Goal: Information Seeking & Learning: Learn about a topic

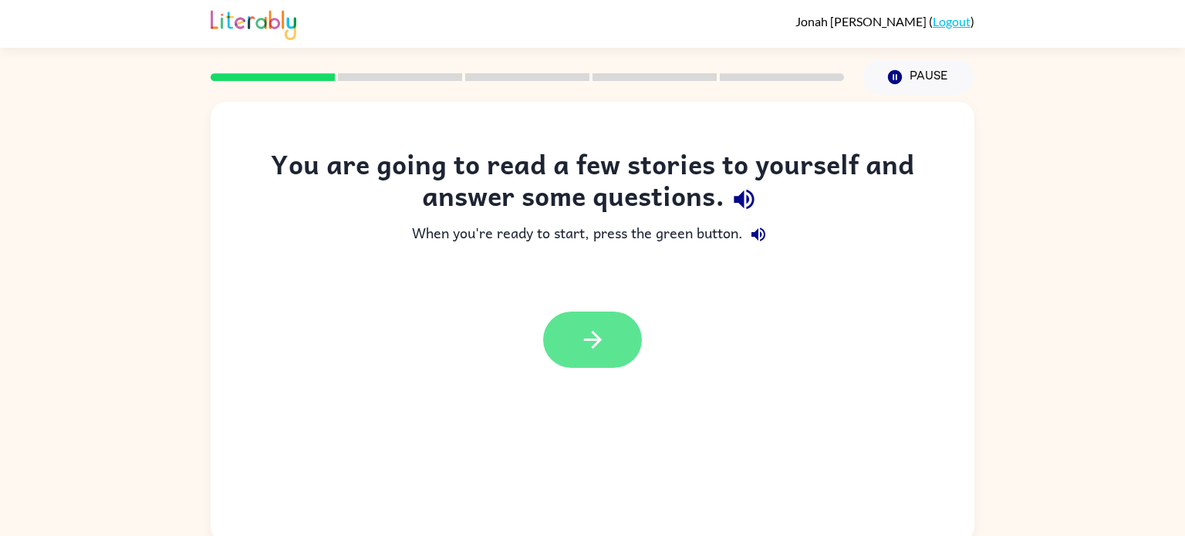
click at [570, 337] on button "button" at bounding box center [592, 340] width 99 height 56
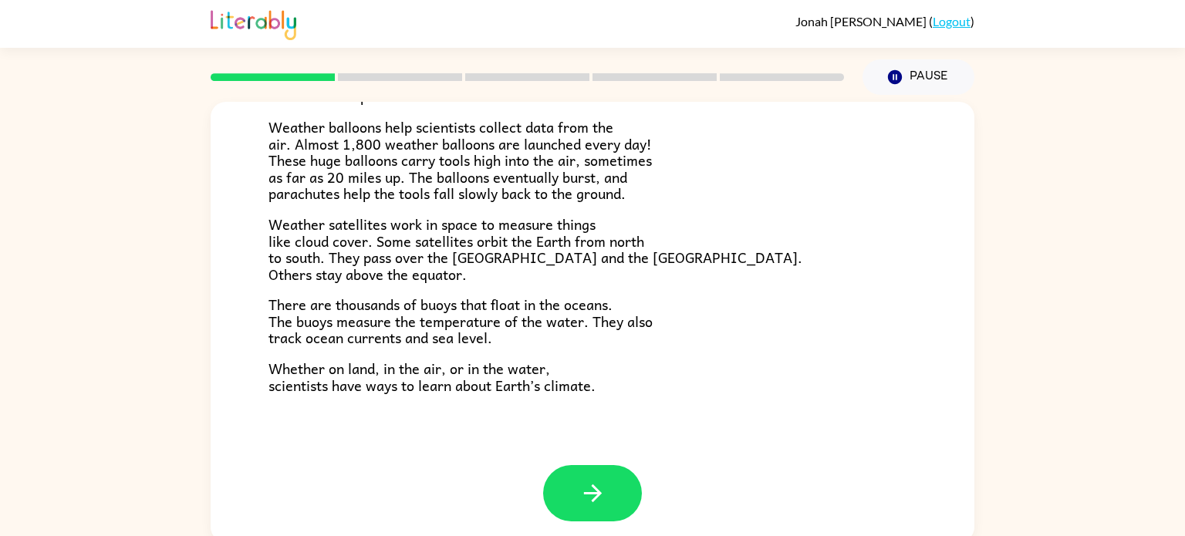
scroll to position [431, 0]
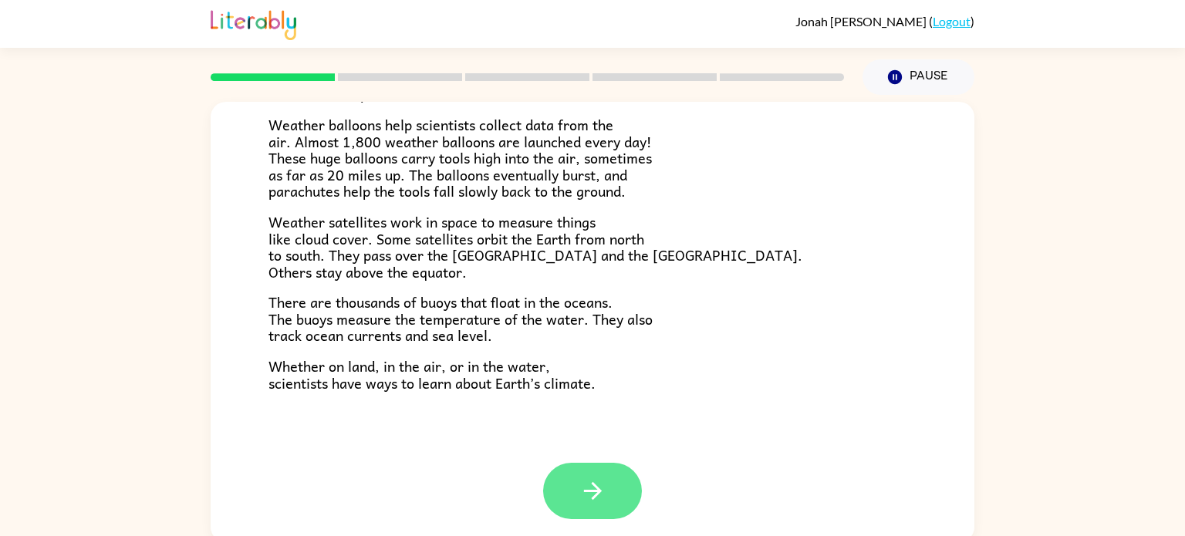
click at [597, 504] on icon "button" at bounding box center [593, 491] width 27 height 27
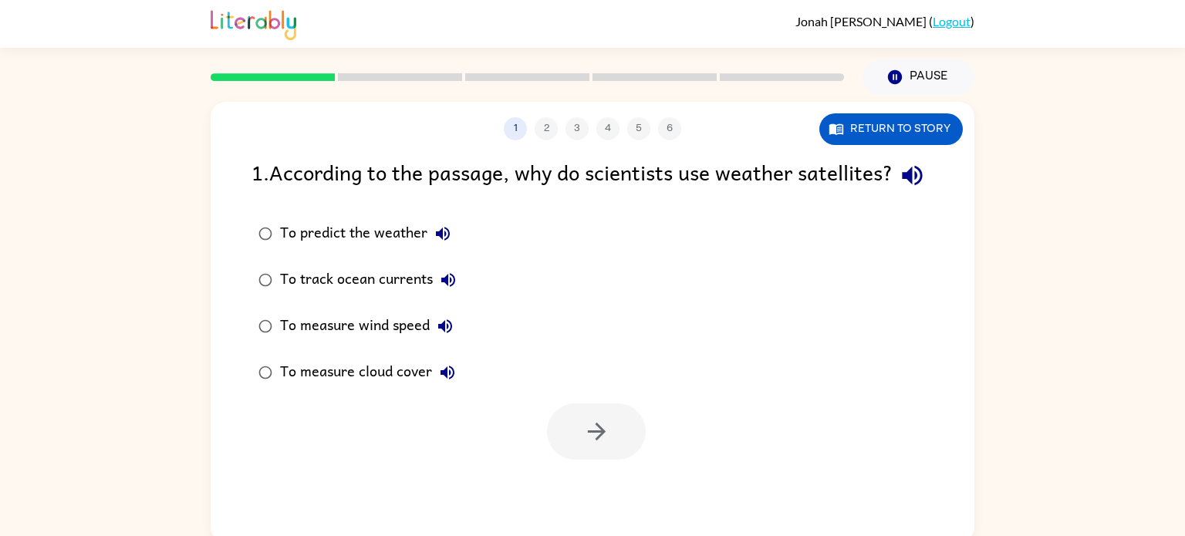
scroll to position [0, 0]
click at [609, 445] on icon "button" at bounding box center [596, 431] width 27 height 27
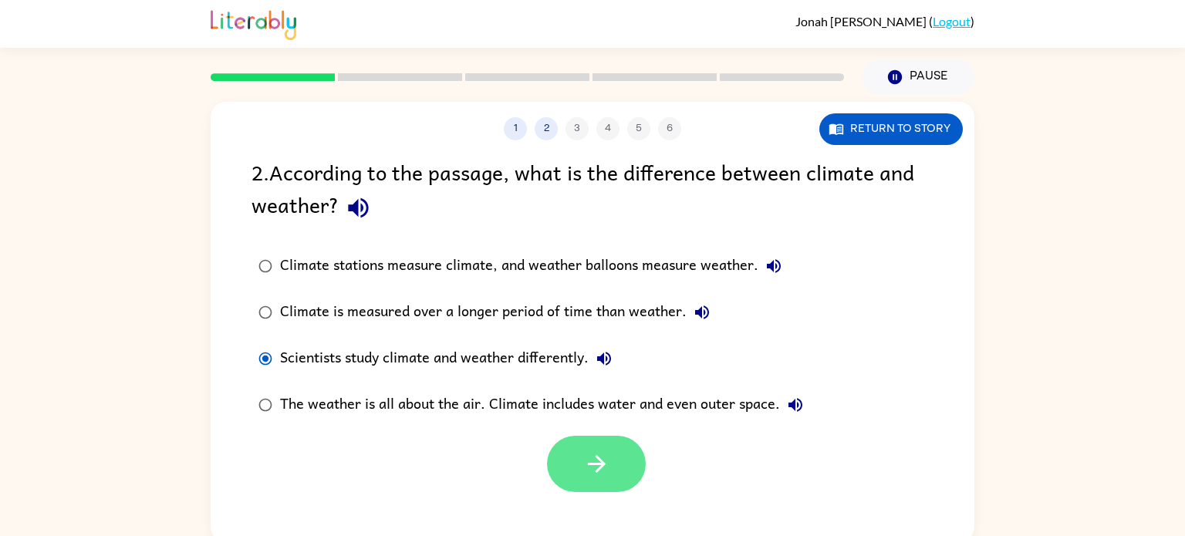
click at [585, 475] on icon "button" at bounding box center [596, 464] width 27 height 27
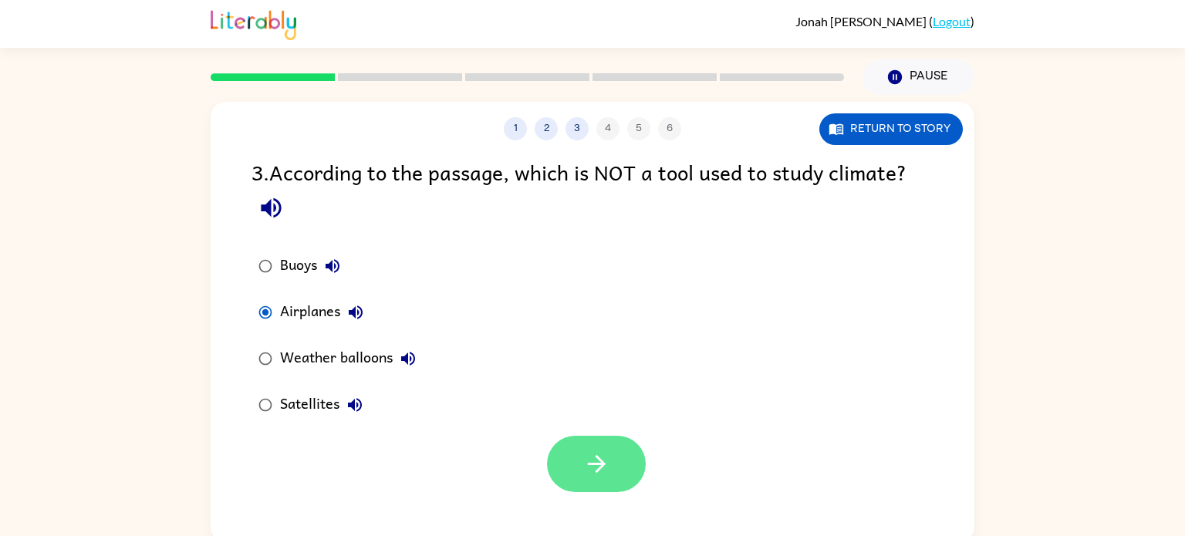
click at [577, 479] on button "button" at bounding box center [596, 464] width 99 height 56
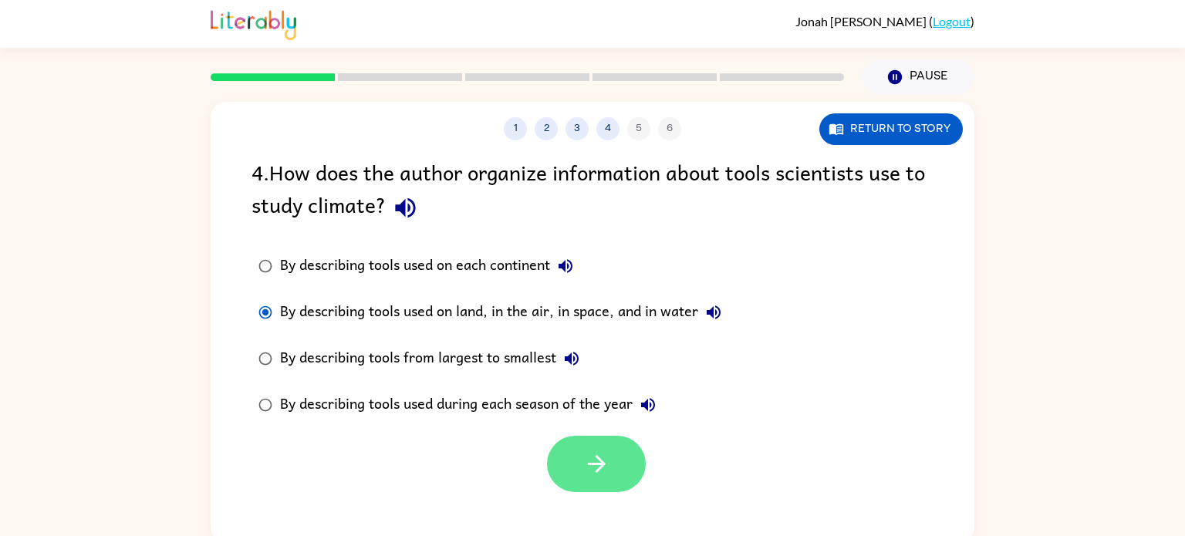
click at [623, 453] on button "button" at bounding box center [596, 464] width 99 height 56
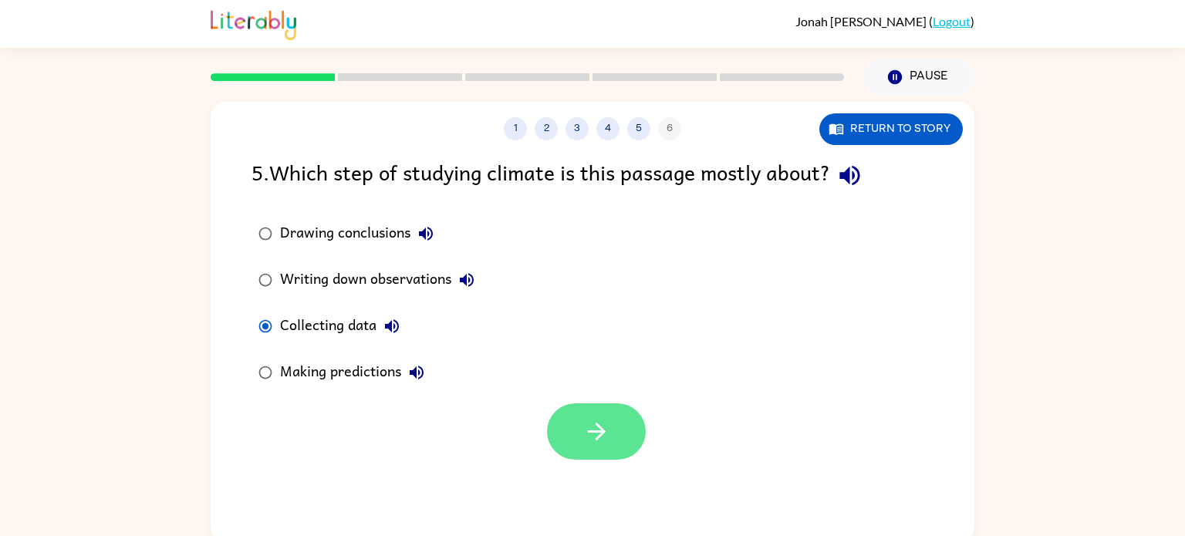
click at [593, 421] on icon "button" at bounding box center [596, 431] width 27 height 27
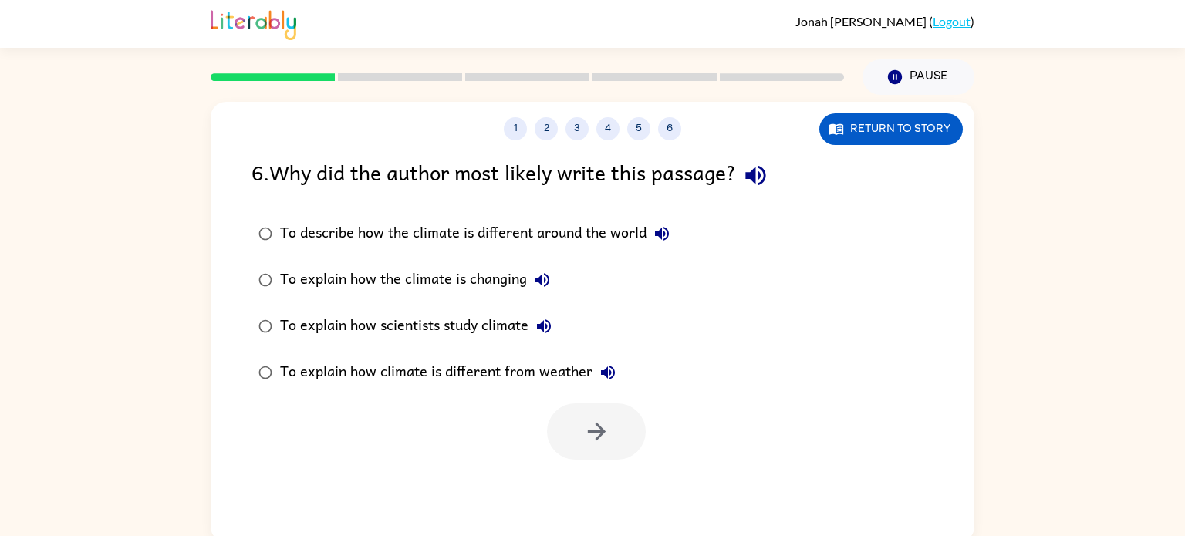
click at [461, 401] on div at bounding box center [593, 428] width 764 height 64
click at [602, 434] on icon "button" at bounding box center [596, 432] width 18 height 18
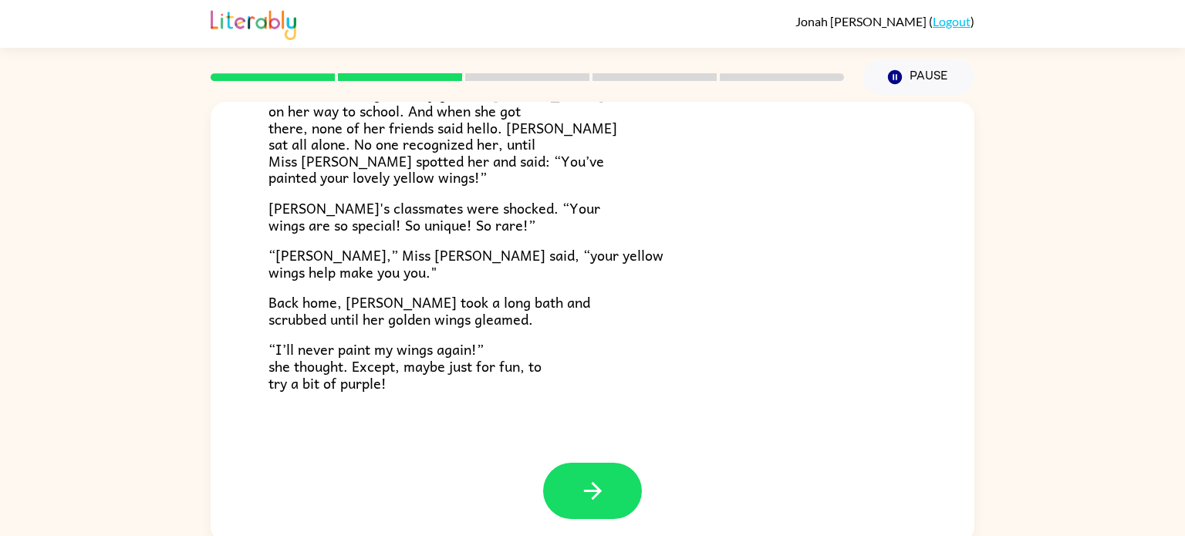
scroll to position [429, 0]
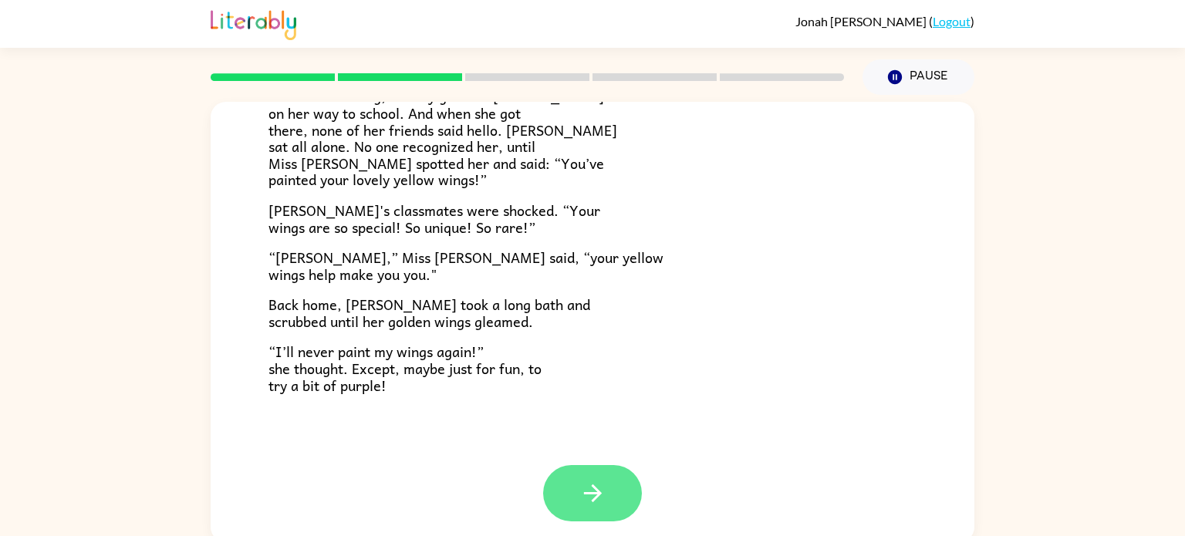
click at [575, 515] on button "button" at bounding box center [592, 493] width 99 height 56
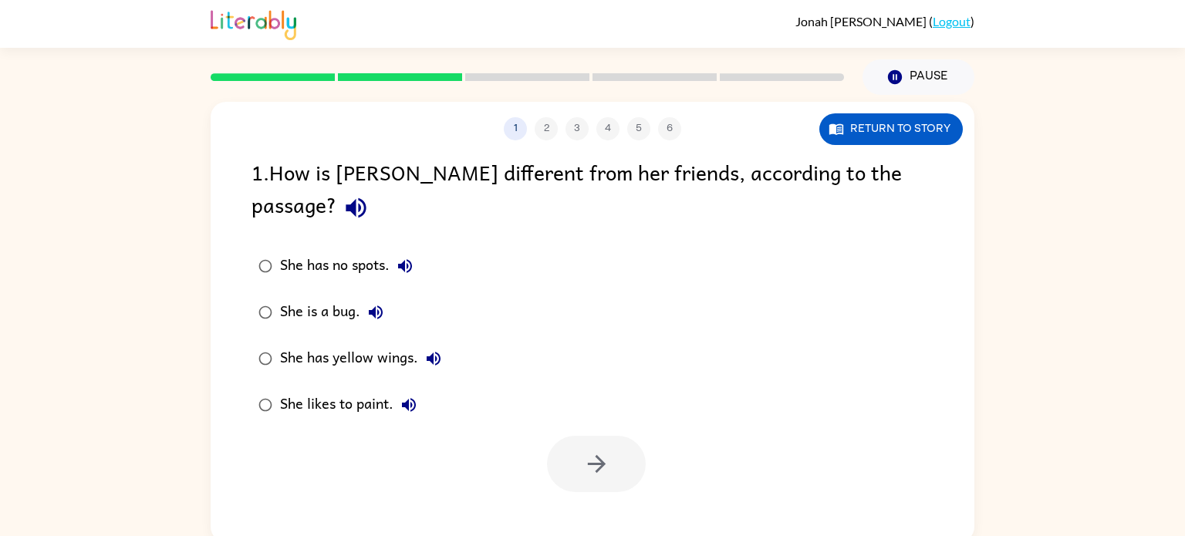
scroll to position [0, 0]
click at [576, 436] on button "button" at bounding box center [596, 464] width 99 height 56
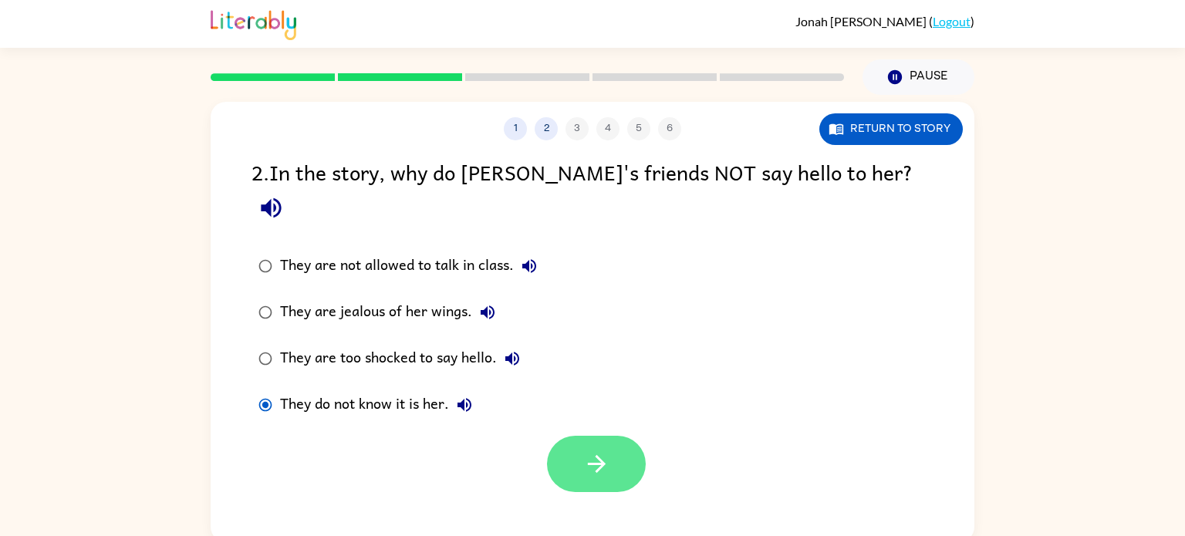
click at [598, 455] on icon "button" at bounding box center [596, 464] width 18 height 18
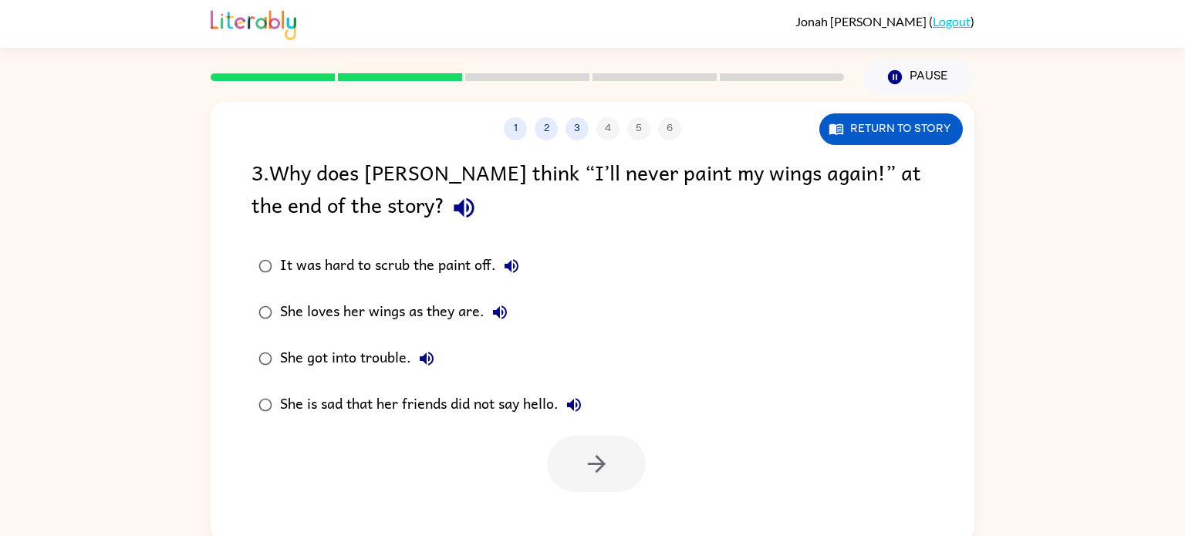
click at [257, 331] on label "She loves her wings as they are." at bounding box center [420, 312] width 354 height 46
click at [525, 473] on div at bounding box center [593, 460] width 764 height 64
click at [661, 444] on div at bounding box center [593, 460] width 764 height 64
click at [456, 466] on div at bounding box center [593, 460] width 764 height 64
click at [611, 439] on button "button" at bounding box center [596, 464] width 99 height 56
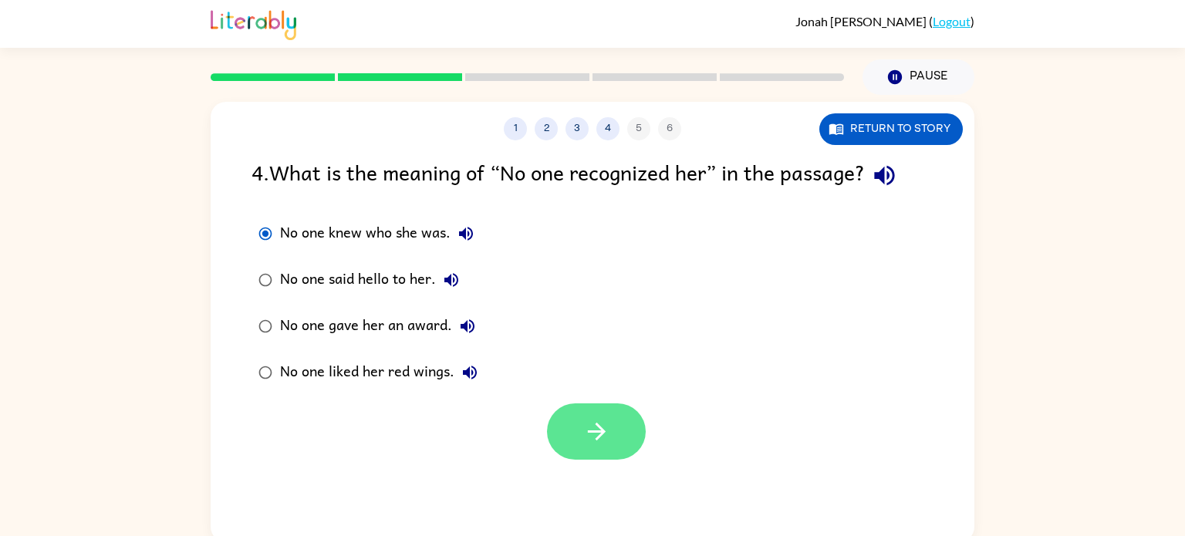
click at [570, 431] on button "button" at bounding box center [596, 432] width 99 height 56
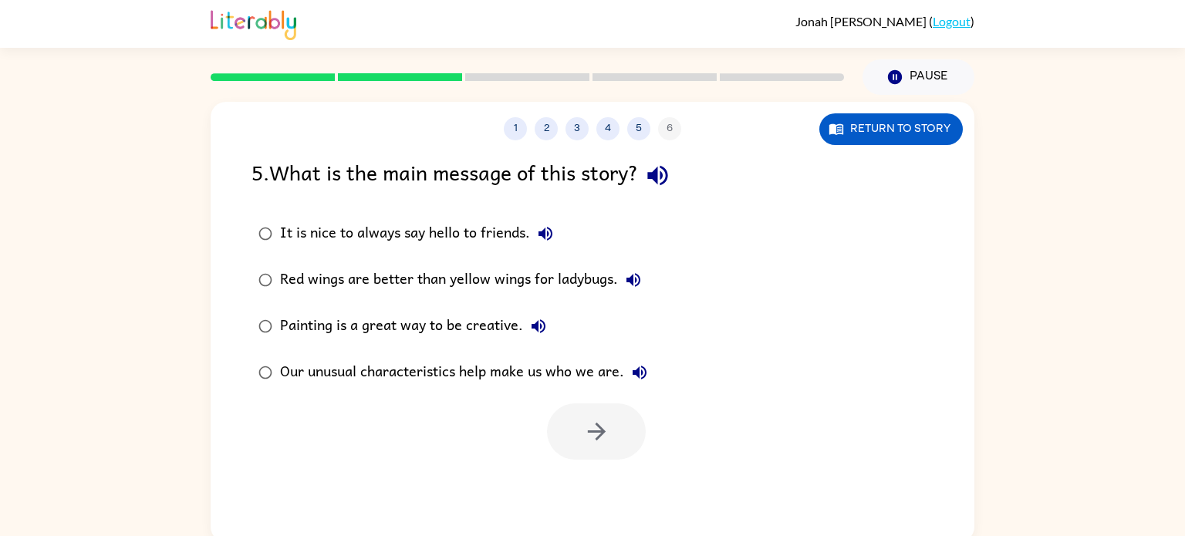
click at [321, 371] on div "Our unusual characteristics help make us who we are." at bounding box center [467, 372] width 375 height 31
click at [577, 425] on button "button" at bounding box center [596, 432] width 99 height 56
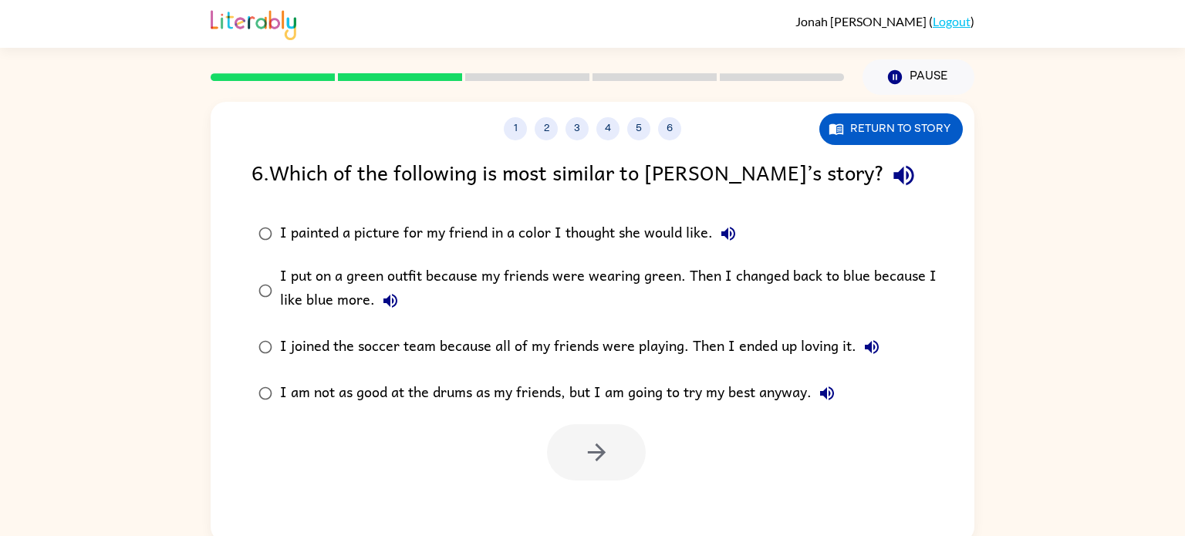
click at [338, 316] on div "I put on a green outfit because my friends were wearing green. Then I changed b…" at bounding box center [617, 291] width 675 height 52
click at [621, 471] on button "button" at bounding box center [596, 452] width 99 height 56
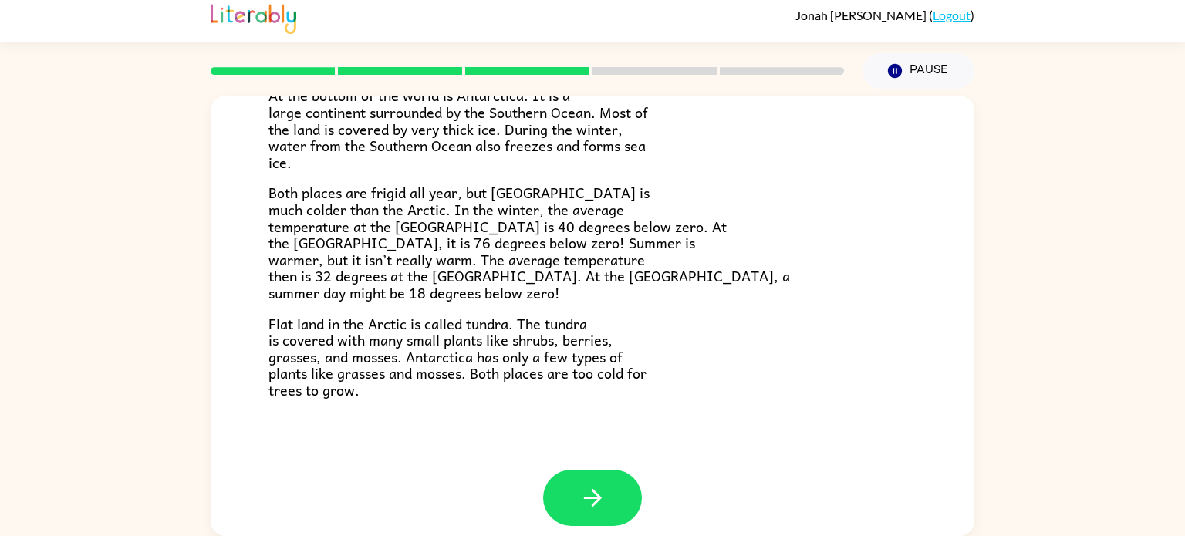
scroll to position [326, 0]
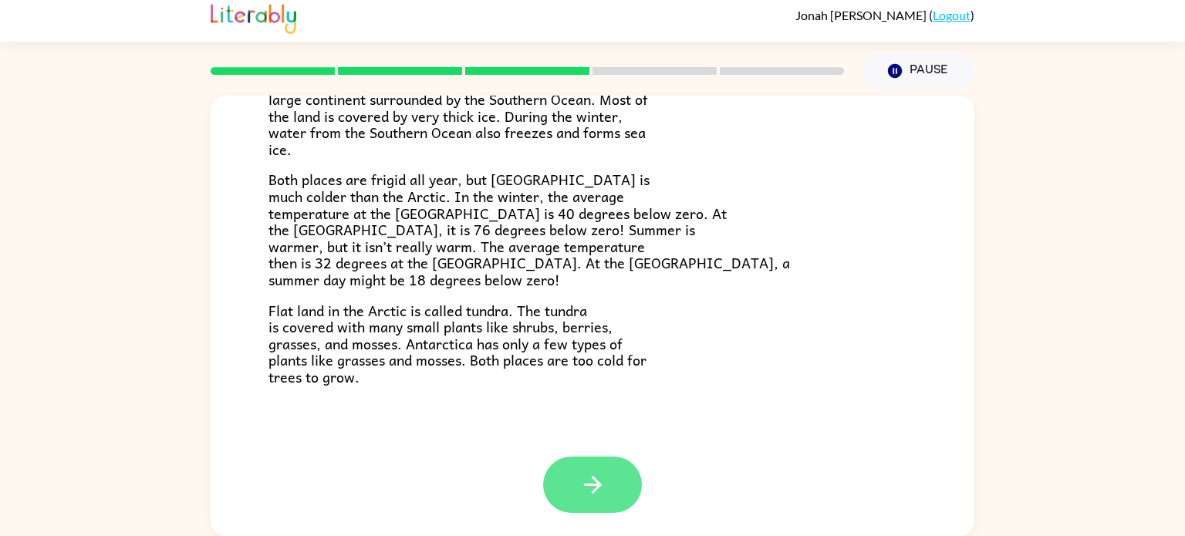
click at [600, 489] on icon "button" at bounding box center [593, 485] width 27 height 27
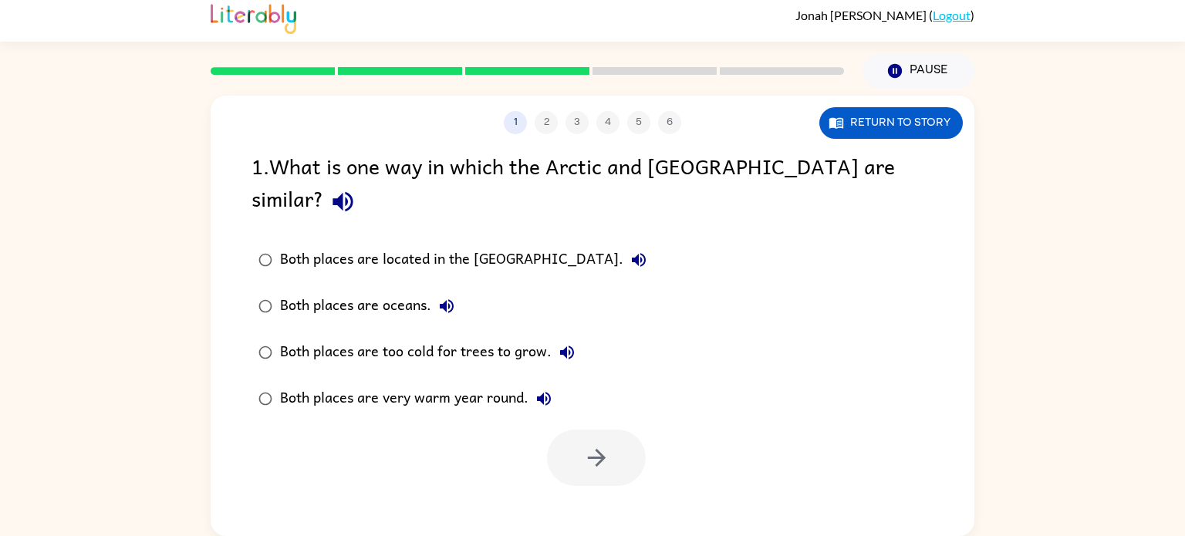
scroll to position [0, 0]
click at [317, 245] on div "Both places are located in the [GEOGRAPHIC_DATA]." at bounding box center [467, 260] width 374 height 31
click at [364, 337] on div "Both places are too cold for trees to grow." at bounding box center [431, 352] width 303 height 31
click at [627, 430] on button "button" at bounding box center [596, 458] width 99 height 56
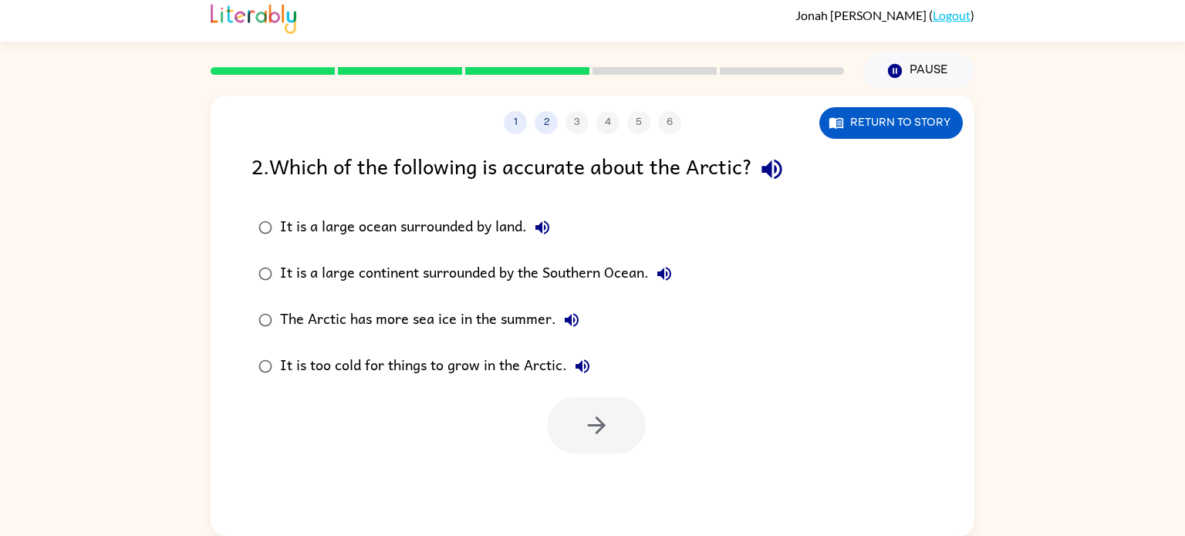
click at [278, 339] on label "The Arctic has more sea ice in the summer." at bounding box center [465, 320] width 445 height 46
click at [588, 428] on icon "button" at bounding box center [596, 425] width 27 height 27
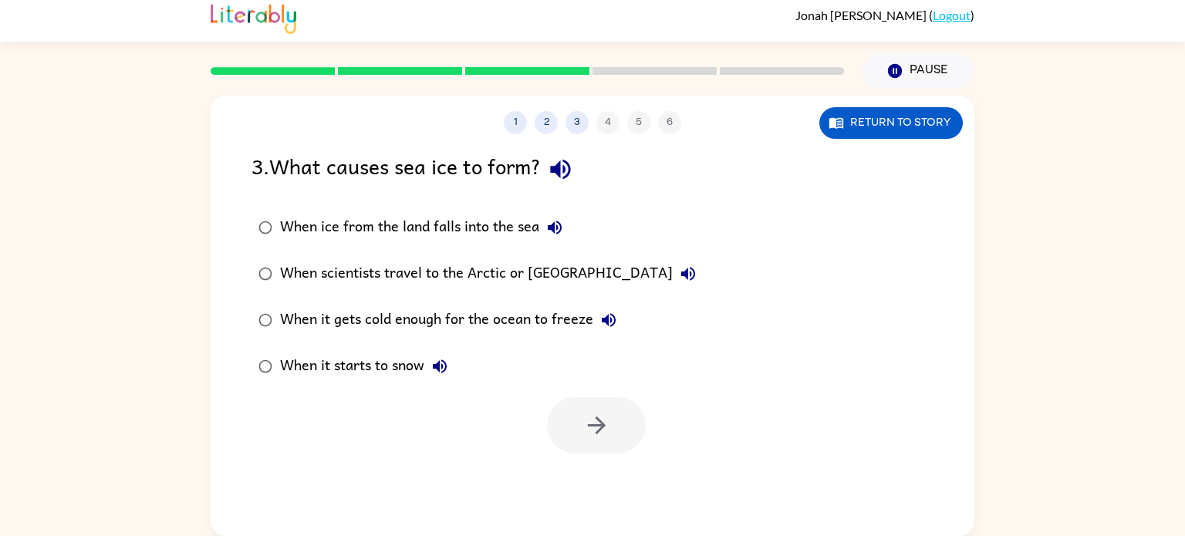
click at [302, 321] on div "When it gets cold enough for the ocean to freeze" at bounding box center [452, 320] width 344 height 31
click at [631, 421] on button "button" at bounding box center [596, 425] width 99 height 56
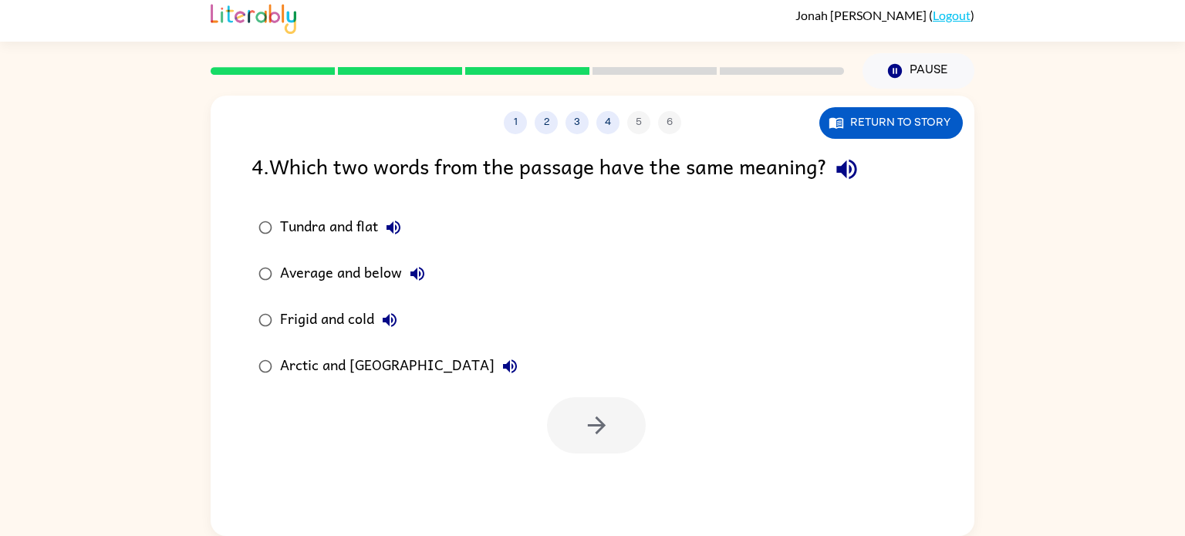
click at [315, 326] on div "Frigid and cold" at bounding box center [342, 320] width 125 height 31
click at [553, 418] on button "button" at bounding box center [596, 425] width 99 height 56
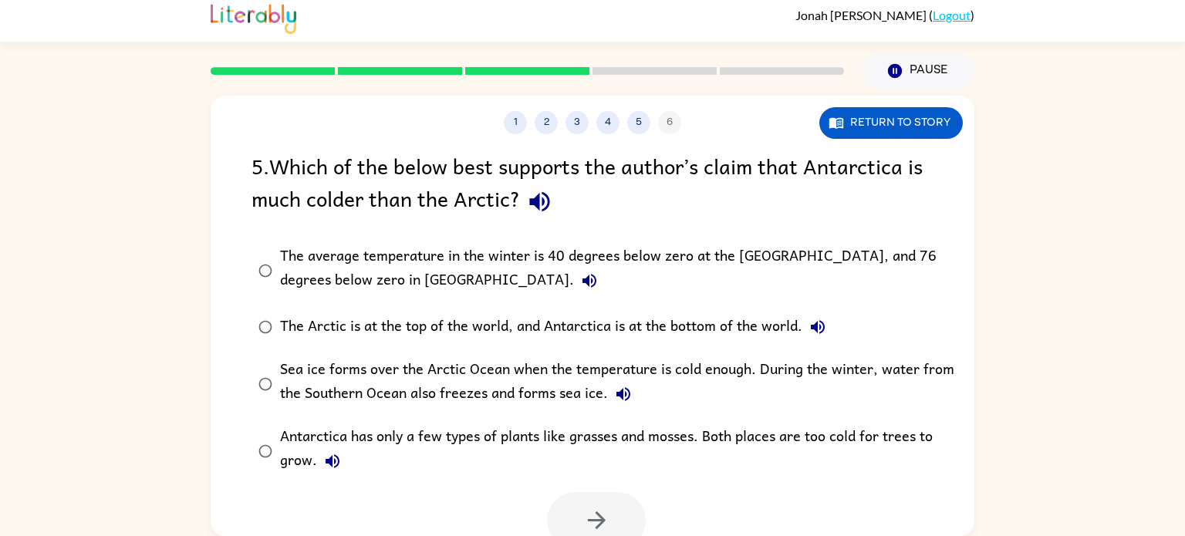
click at [349, 252] on div "The average temperature in the winter is 40 degrees below zero at the [GEOGRAPH…" at bounding box center [617, 271] width 675 height 52
click at [585, 500] on button "button" at bounding box center [596, 520] width 99 height 56
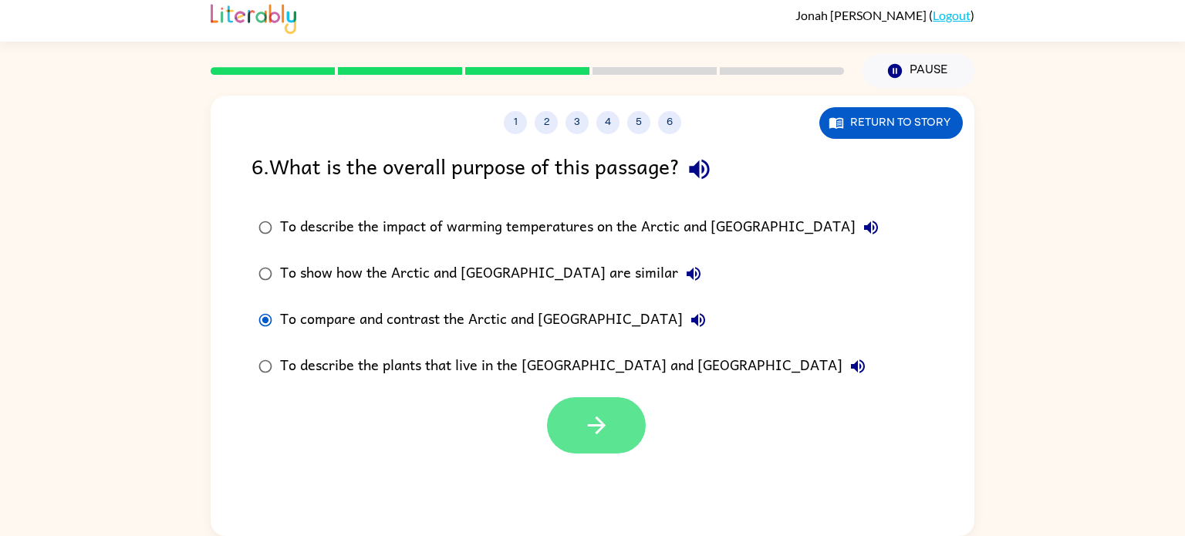
click at [575, 428] on button "button" at bounding box center [596, 425] width 99 height 56
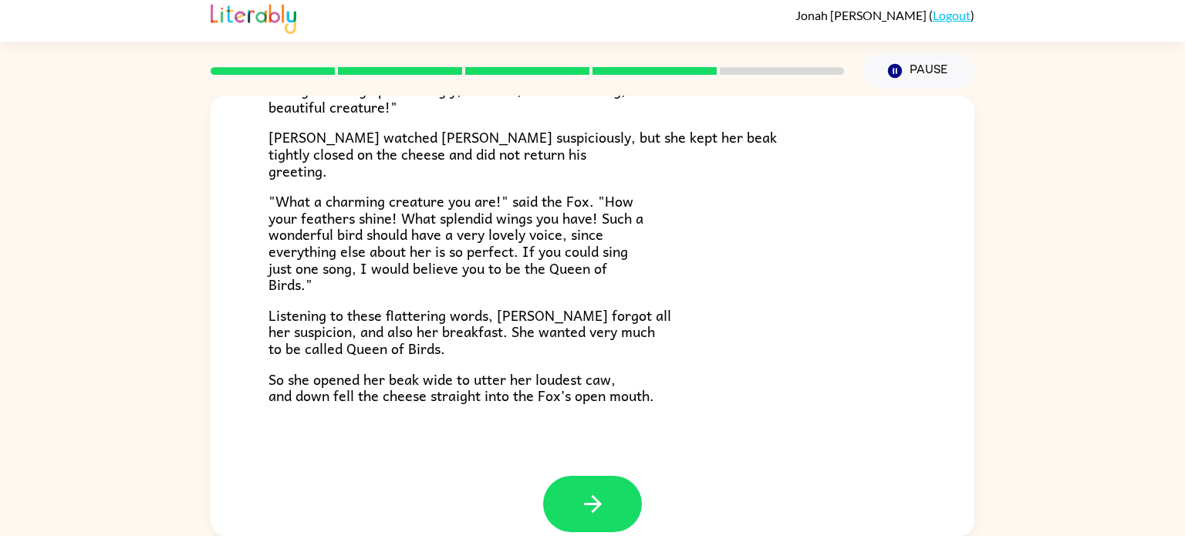
scroll to position [303, 0]
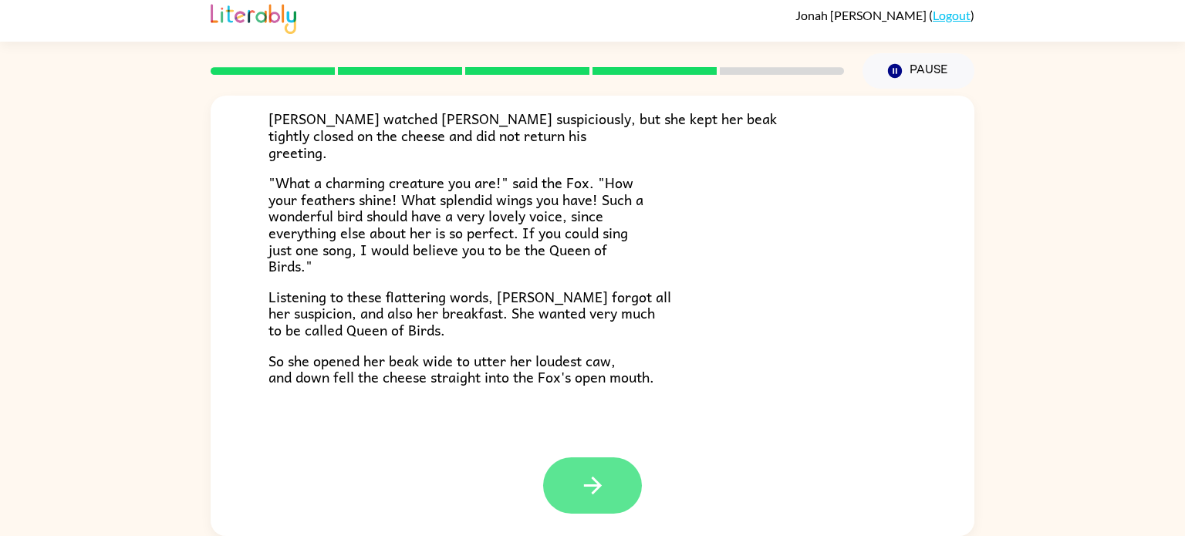
click at [613, 481] on button "button" at bounding box center [592, 486] width 99 height 56
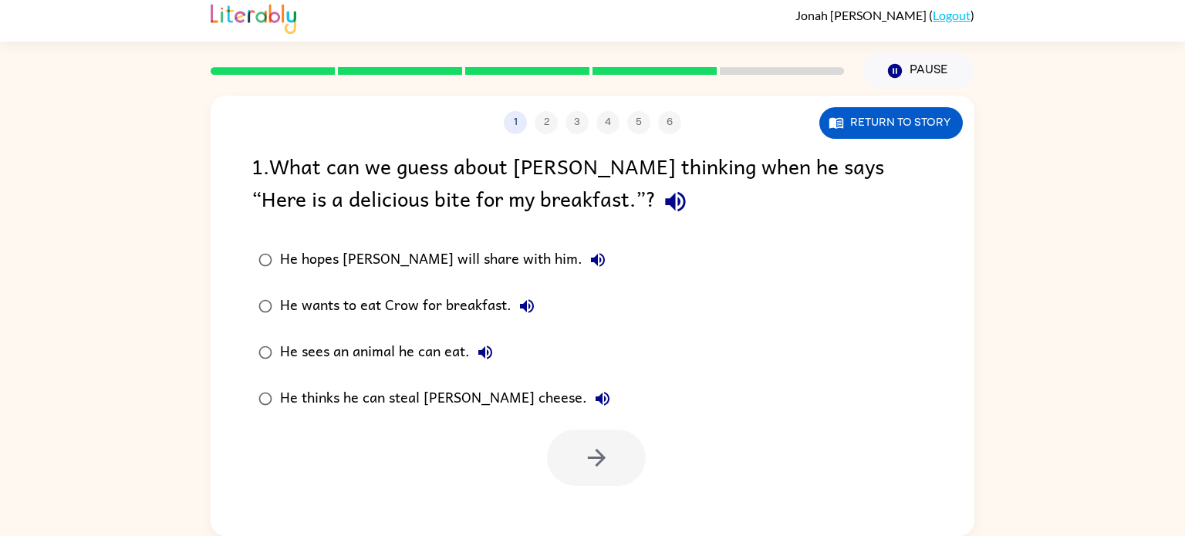
click at [326, 314] on div "He wants to eat Crow for breakfast." at bounding box center [411, 306] width 262 height 31
click at [619, 458] on button "button" at bounding box center [596, 458] width 99 height 56
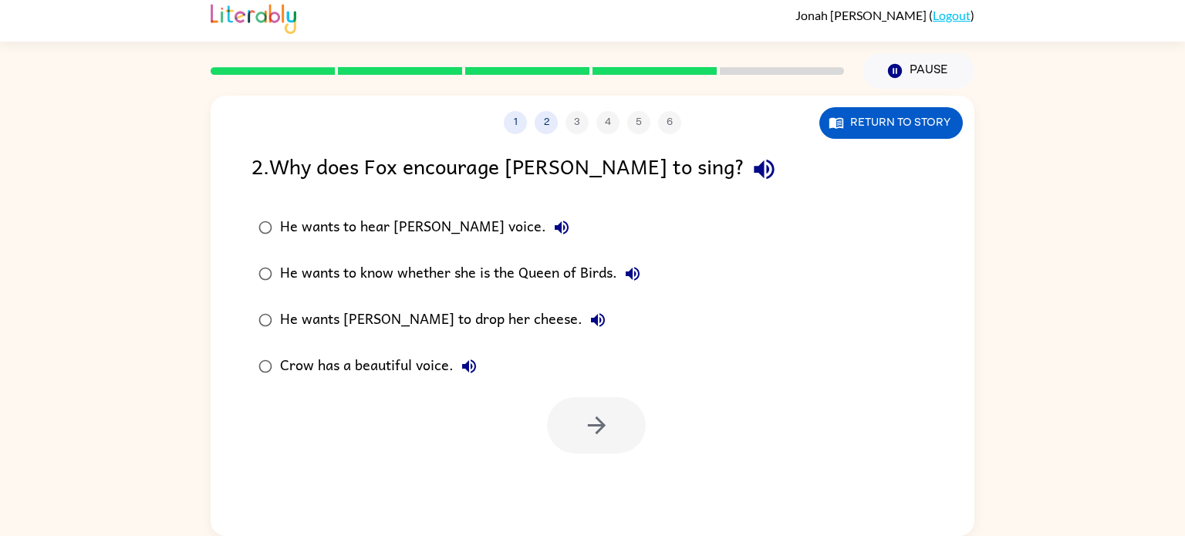
click at [286, 326] on div "He wants [PERSON_NAME] to drop her cheese." at bounding box center [446, 320] width 333 height 31
click at [585, 410] on button "button" at bounding box center [596, 425] width 99 height 56
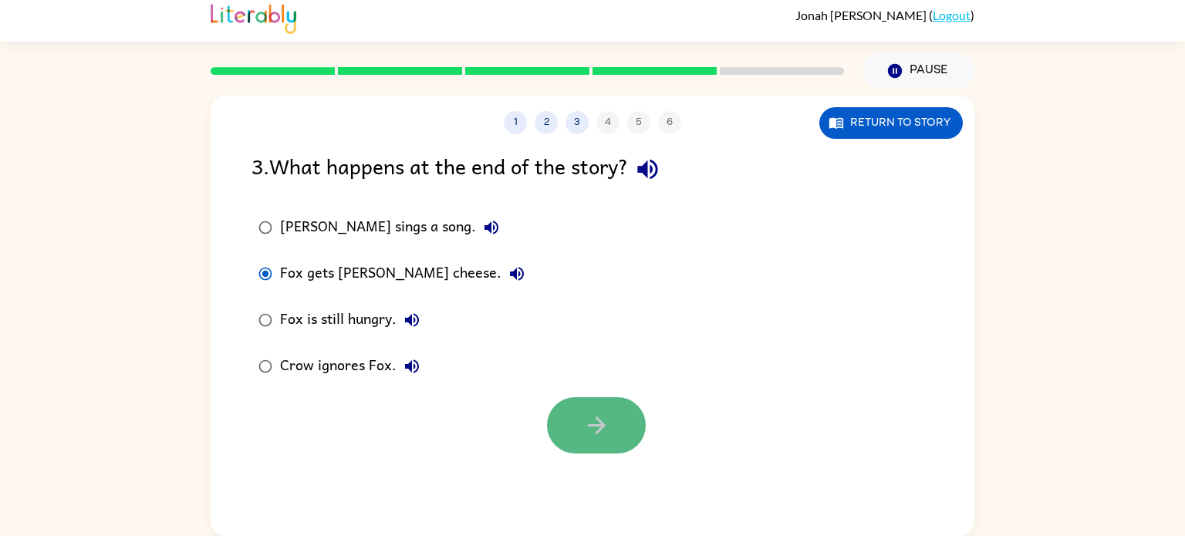
click at [600, 411] on button "button" at bounding box center [596, 425] width 99 height 56
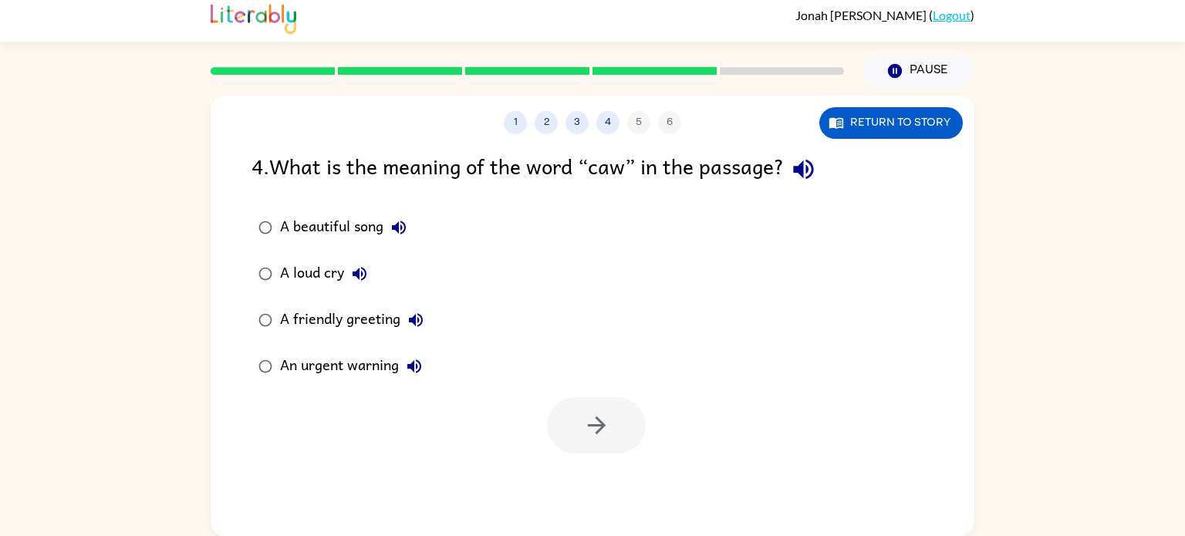
click at [284, 293] on label "A loud cry" at bounding box center [341, 274] width 196 height 46
click at [585, 402] on button "button" at bounding box center [596, 425] width 99 height 56
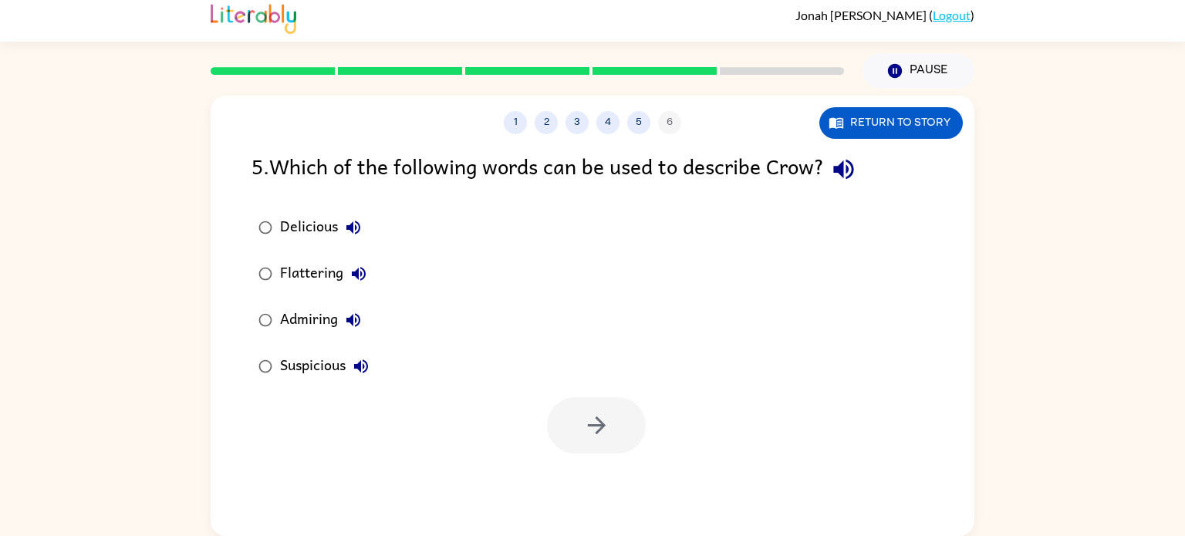
click at [306, 325] on div "Admiring" at bounding box center [324, 320] width 89 height 31
click at [566, 418] on button "button" at bounding box center [596, 425] width 99 height 56
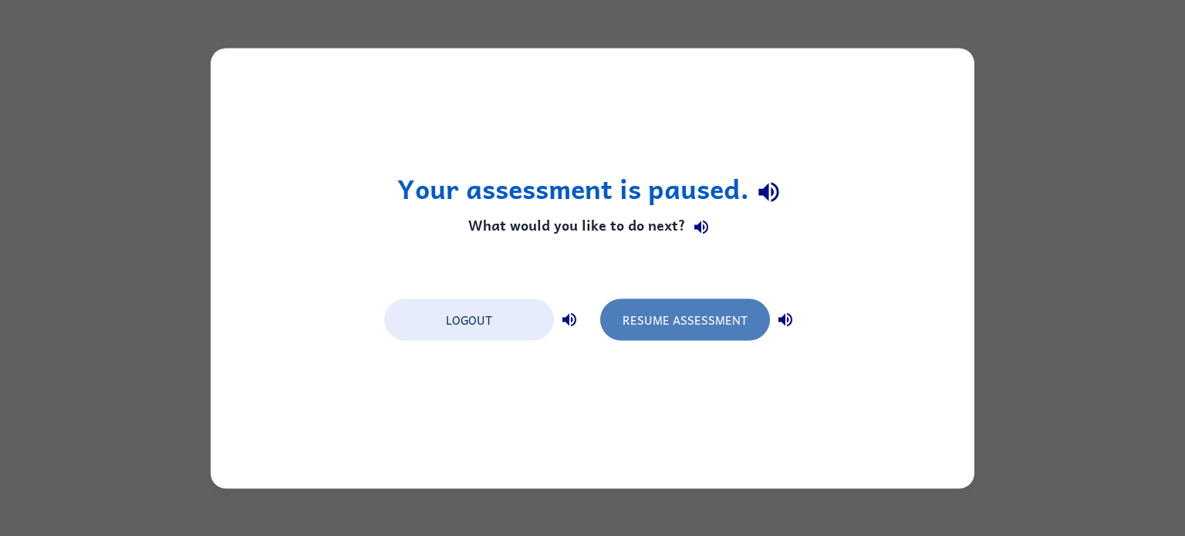
click at [686, 322] on button "Resume Assessment" at bounding box center [685, 320] width 170 height 42
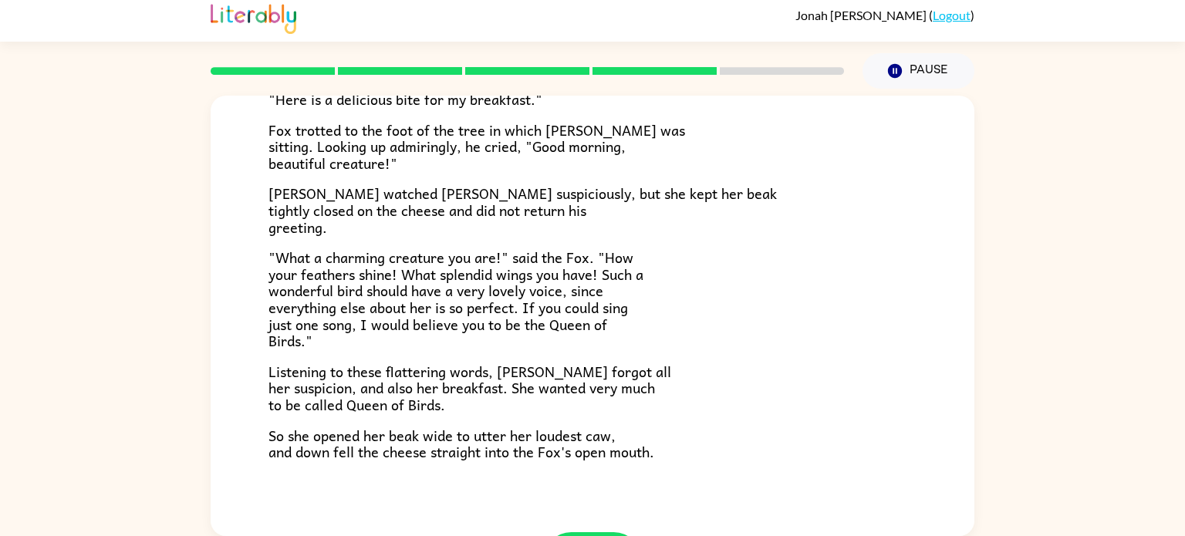
scroll to position [303, 0]
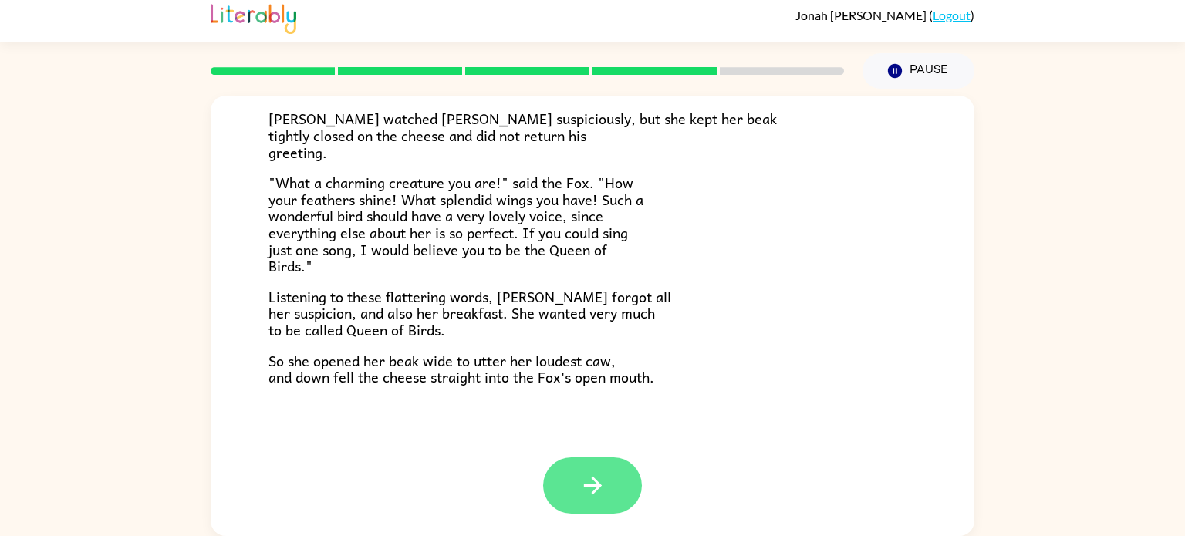
click at [597, 469] on button "button" at bounding box center [592, 486] width 99 height 56
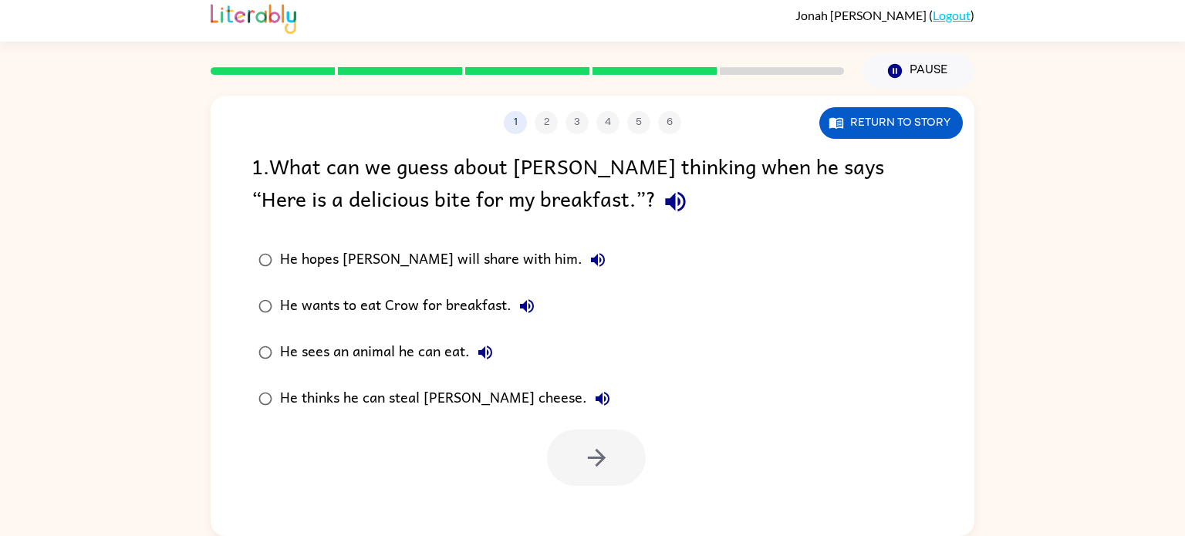
click at [286, 396] on div "He thinks he can steal [PERSON_NAME] cheese." at bounding box center [449, 399] width 338 height 31
click at [617, 465] on button "button" at bounding box center [596, 458] width 99 height 56
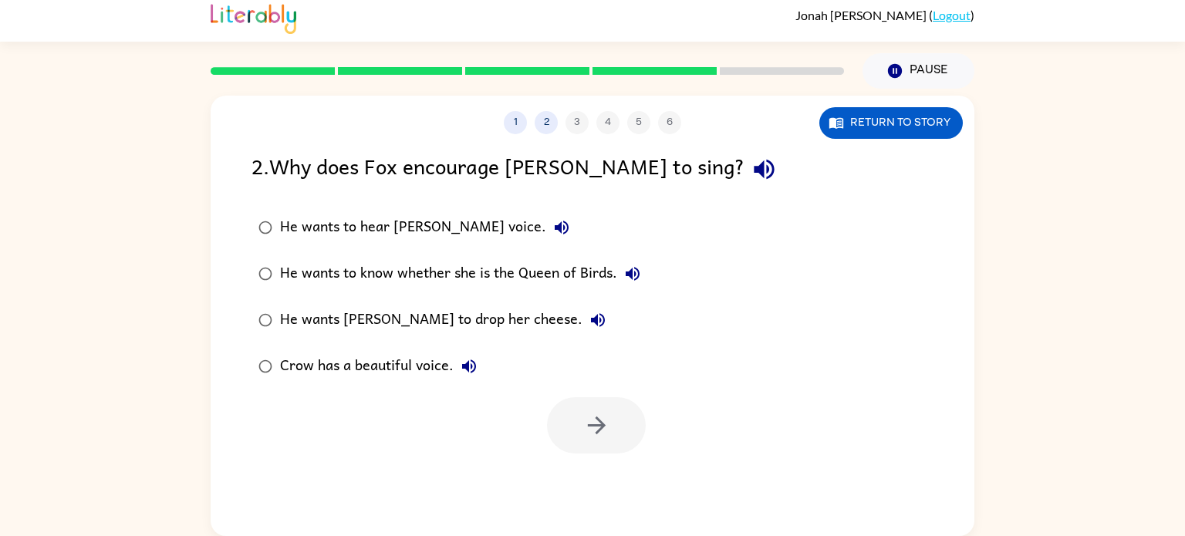
click at [289, 302] on label "He wants [PERSON_NAME] to drop her cheese." at bounding box center [449, 320] width 413 height 46
click at [588, 447] on button "button" at bounding box center [596, 425] width 99 height 56
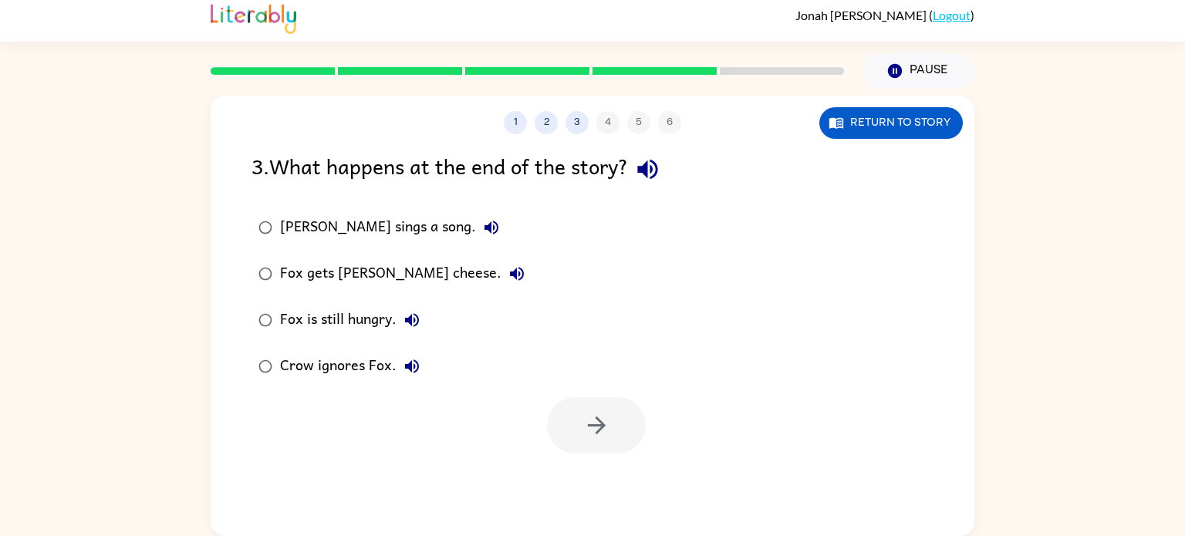
click at [293, 272] on div "Fox gets [PERSON_NAME] cheese." at bounding box center [406, 274] width 252 height 31
click at [570, 416] on button "button" at bounding box center [596, 425] width 99 height 56
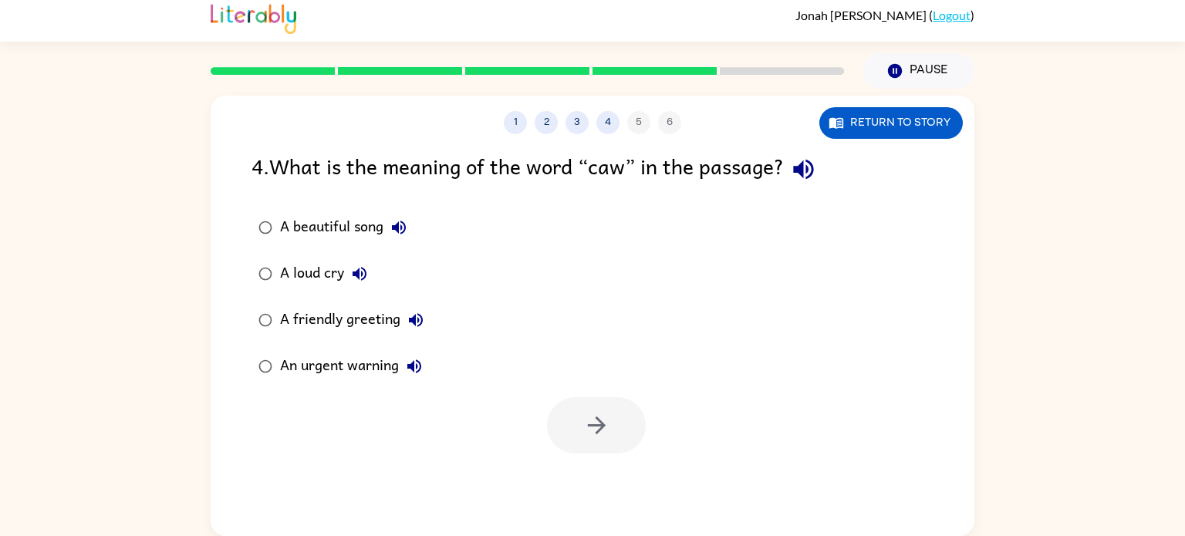
click at [233, 253] on div "4 . What is the meaning of the word “caw” in the passage? A beautiful song A lo…" at bounding box center [593, 302] width 764 height 304
click at [323, 282] on div "A loud cry" at bounding box center [327, 274] width 95 height 31
click at [578, 433] on button "button" at bounding box center [596, 425] width 99 height 56
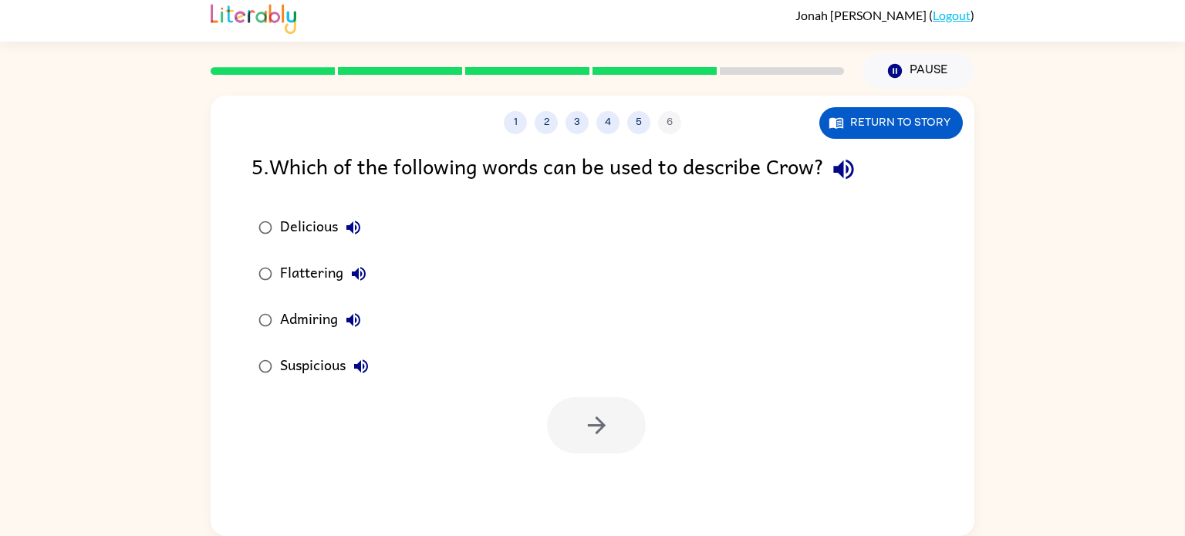
click at [287, 327] on div "Admiring" at bounding box center [324, 320] width 89 height 31
click at [614, 418] on button "button" at bounding box center [596, 425] width 99 height 56
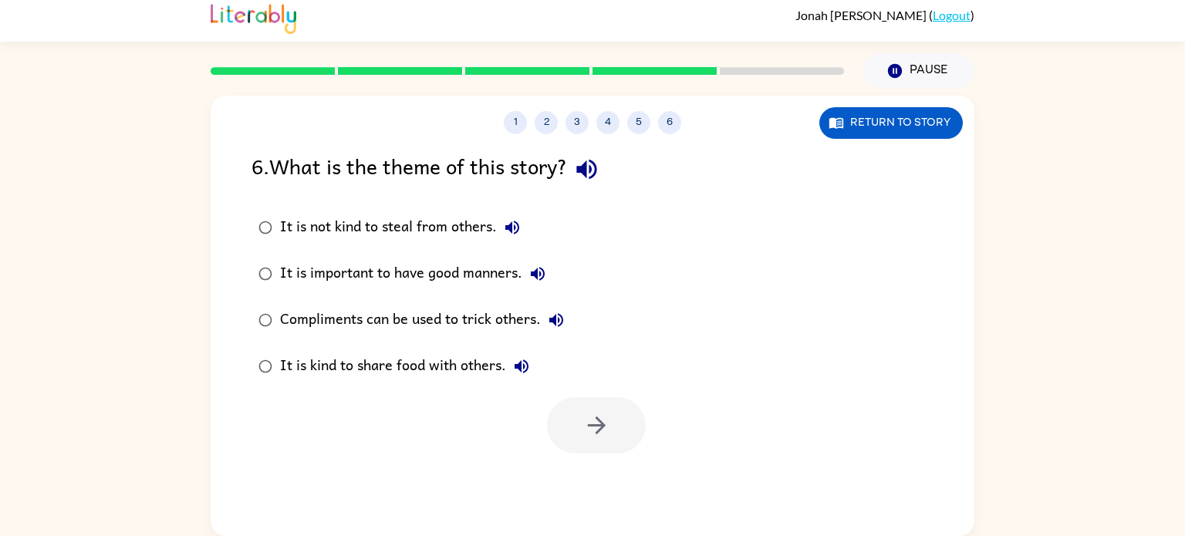
click at [299, 324] on div "Compliments can be used to trick others." at bounding box center [426, 320] width 292 height 31
click at [590, 449] on button "button" at bounding box center [596, 425] width 99 height 56
